Goal: Navigation & Orientation: Find specific page/section

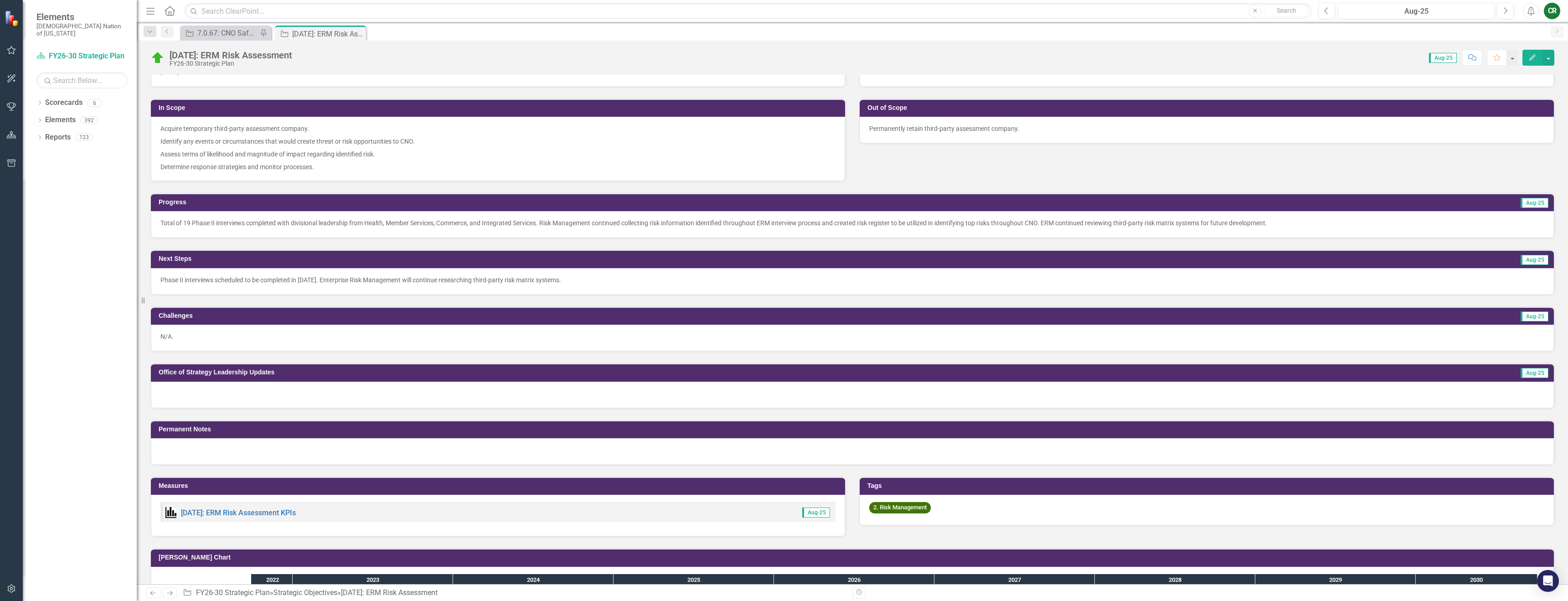
scroll to position [287, 0]
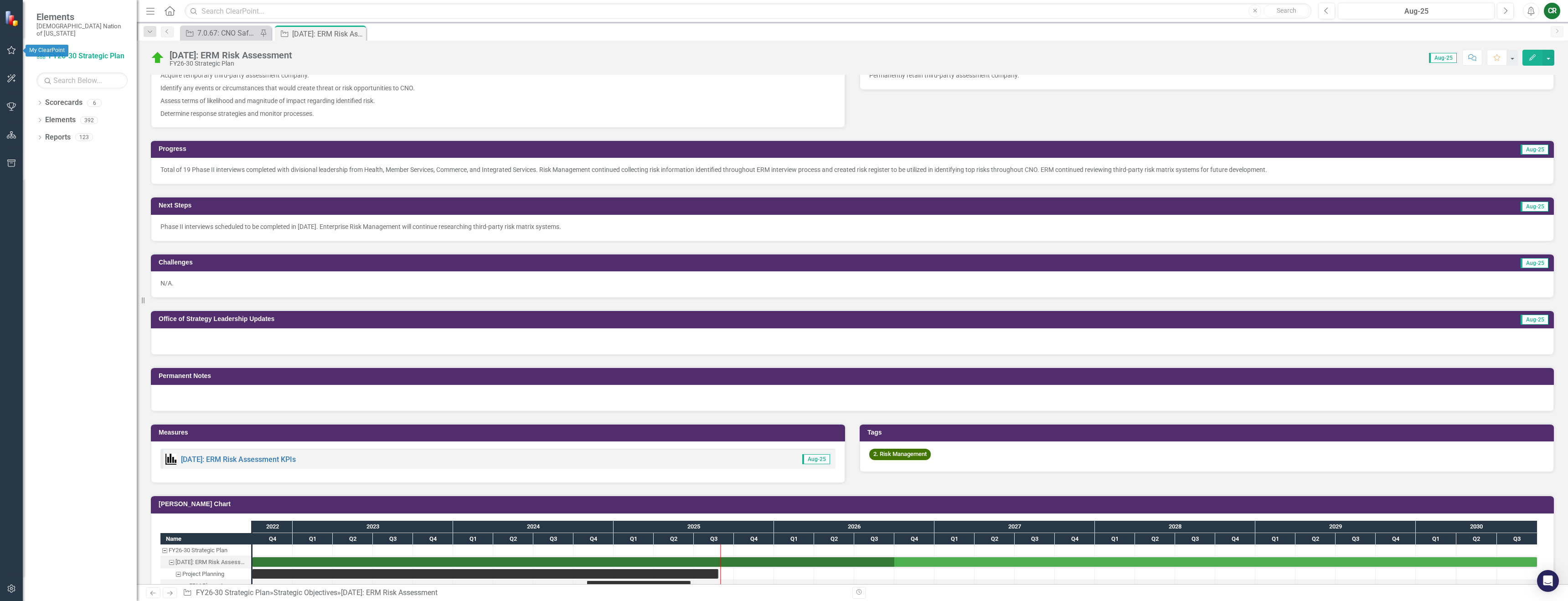
click at [10, 49] on icon "button" at bounding box center [12, 50] width 10 height 7
click at [55, 120] on link "My Favorites" at bounding box center [82, 125] width 91 height 10
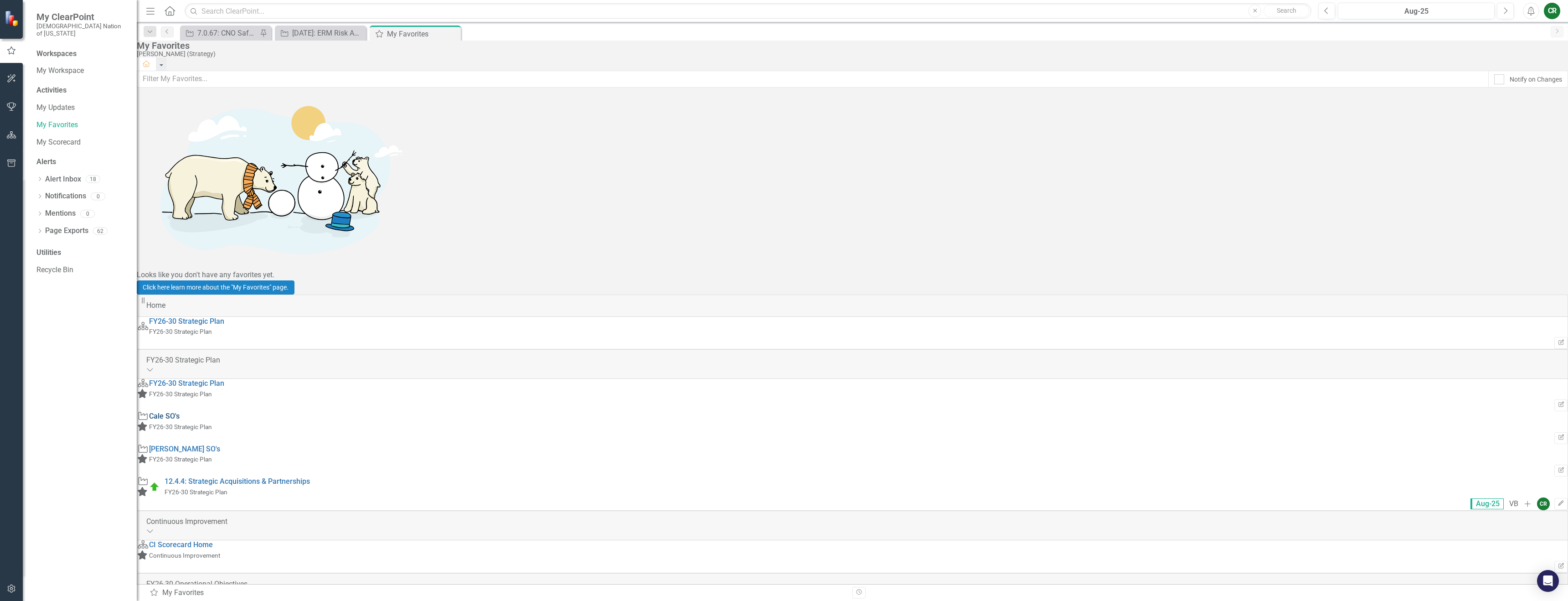
click at [180, 412] on link "Cale SO's" at bounding box center [164, 416] width 30 height 9
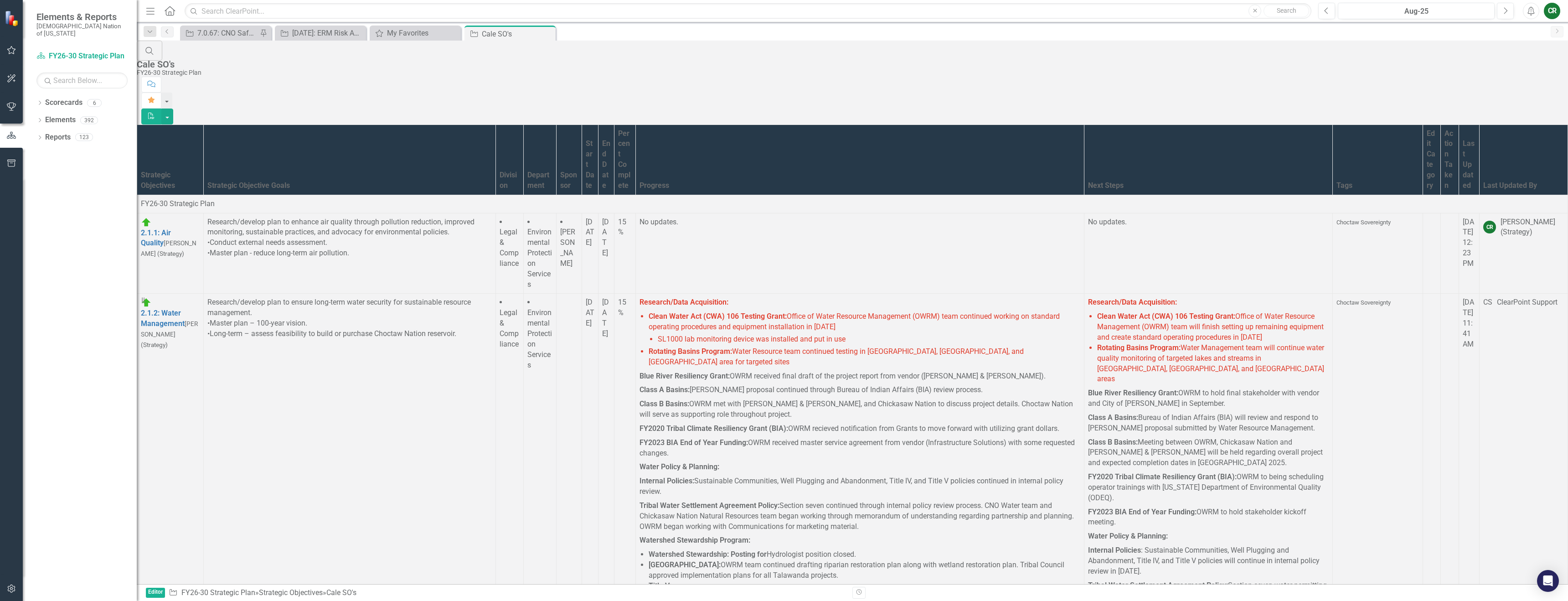
click at [197, 239] on small "[PERSON_NAME] (Strategy)" at bounding box center [168, 248] width 55 height 18
click at [200, 228] on div "2.1.1: Air Quality Cale Russell (Strategy)" at bounding box center [170, 244] width 59 height 32
click at [171, 228] on link "2.1.1: Air Quality" at bounding box center [155, 237] width 30 height 19
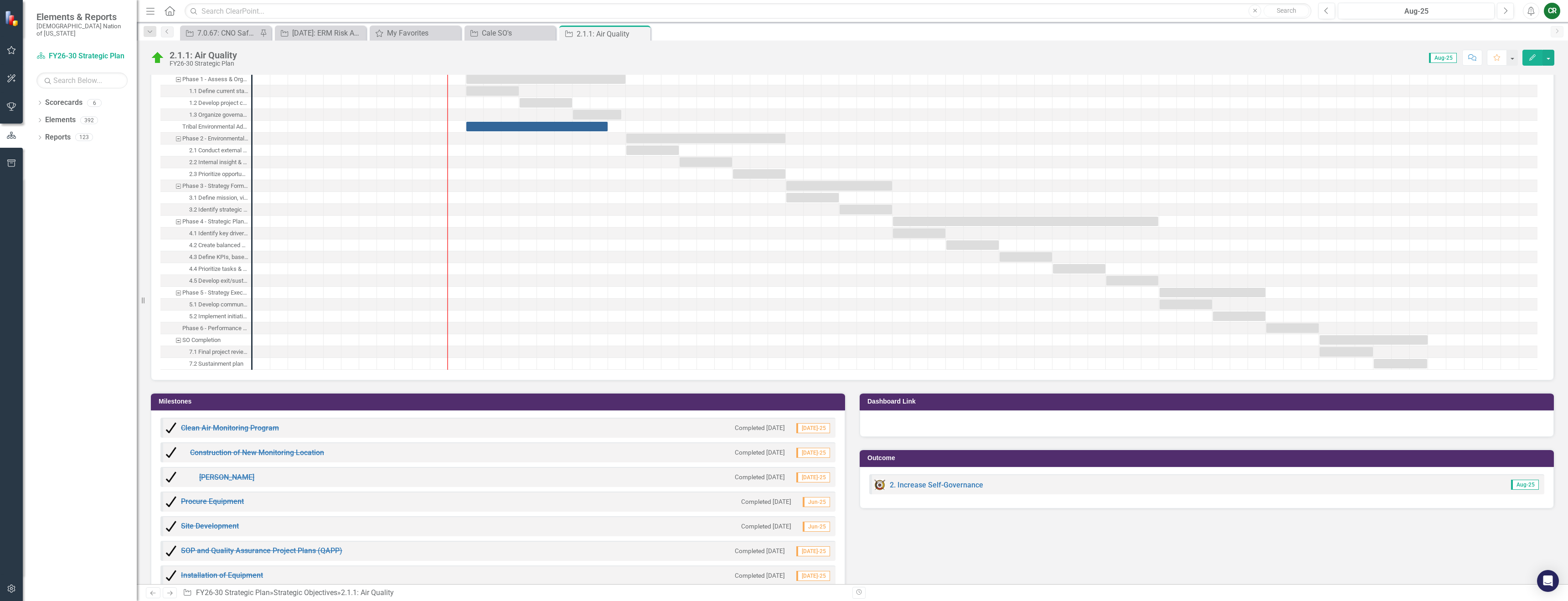
scroll to position [945, 0]
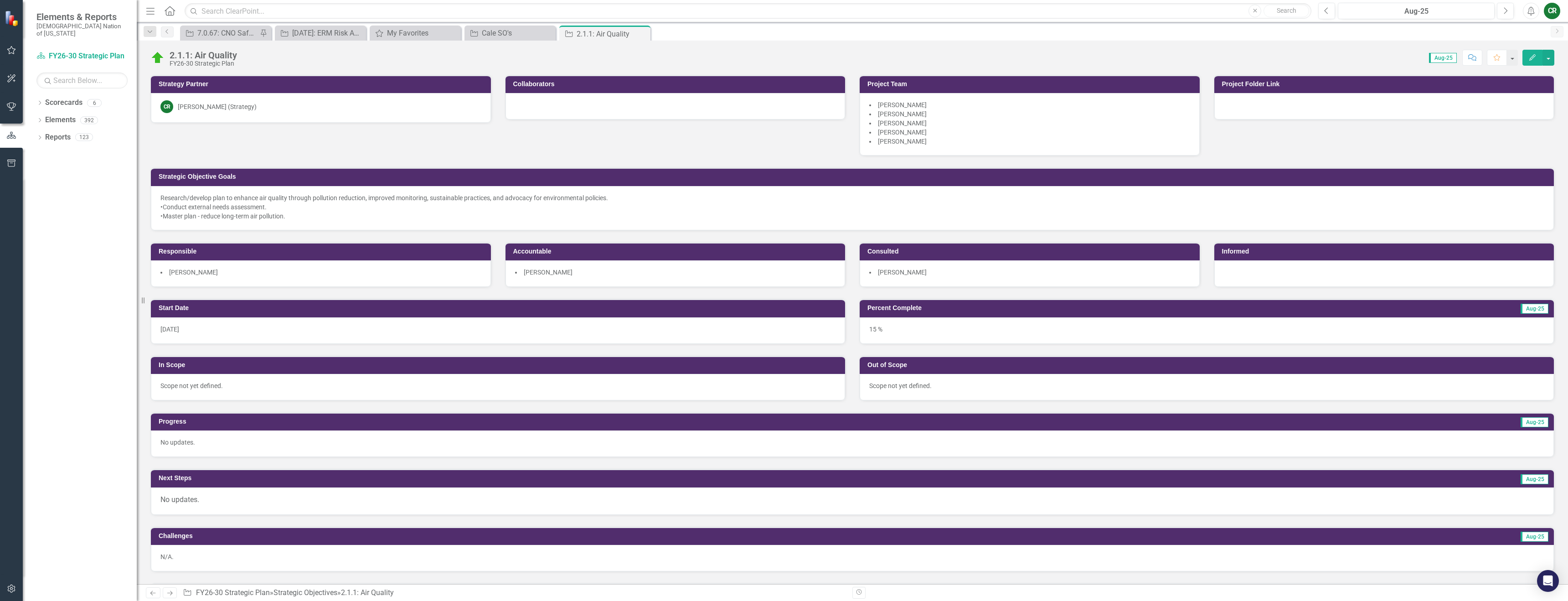
scroll to position [945, 0]
